Goal: Information Seeking & Learning: Learn about a topic

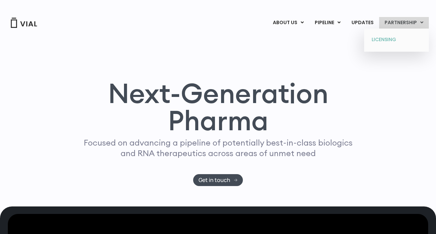
click at [391, 38] on link "LICENSING" at bounding box center [396, 39] width 60 height 11
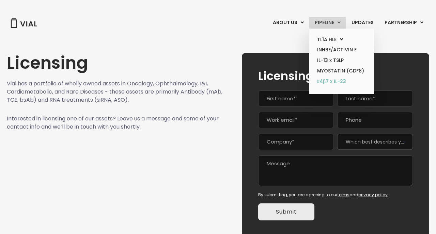
click at [328, 81] on link "α4β7 x IL-23" at bounding box center [341, 81] width 60 height 11
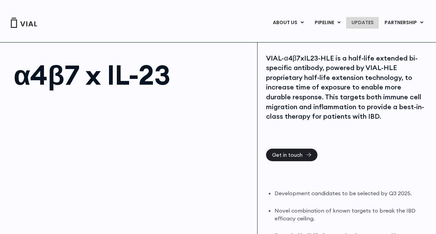
click at [368, 19] on link "UPDATES" at bounding box center [362, 23] width 33 height 12
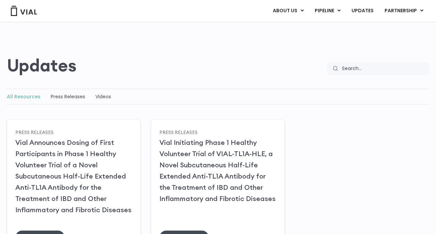
scroll to position [31, 0]
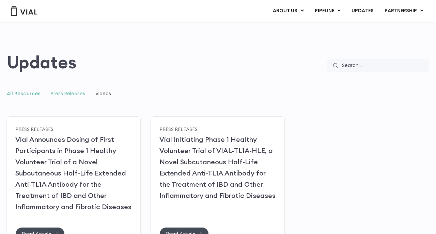
click at [66, 91] on link "Press Releases" at bounding box center [68, 93] width 34 height 7
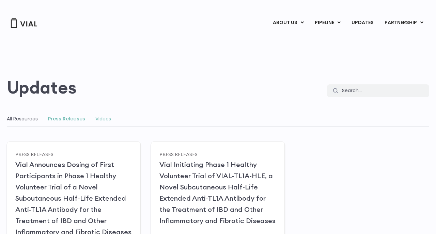
click at [101, 120] on link "Videos" at bounding box center [103, 118] width 16 height 7
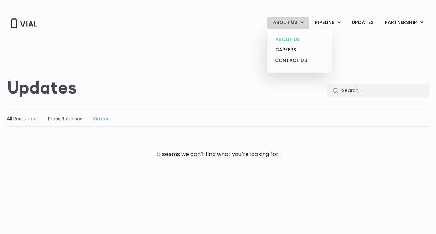
click at [289, 40] on link "ABOUT US" at bounding box center [300, 39] width 60 height 11
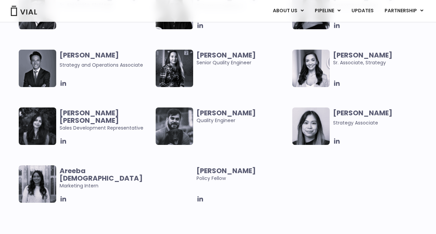
scroll to position [1303, 0]
